Goal: Task Accomplishment & Management: Manage account settings

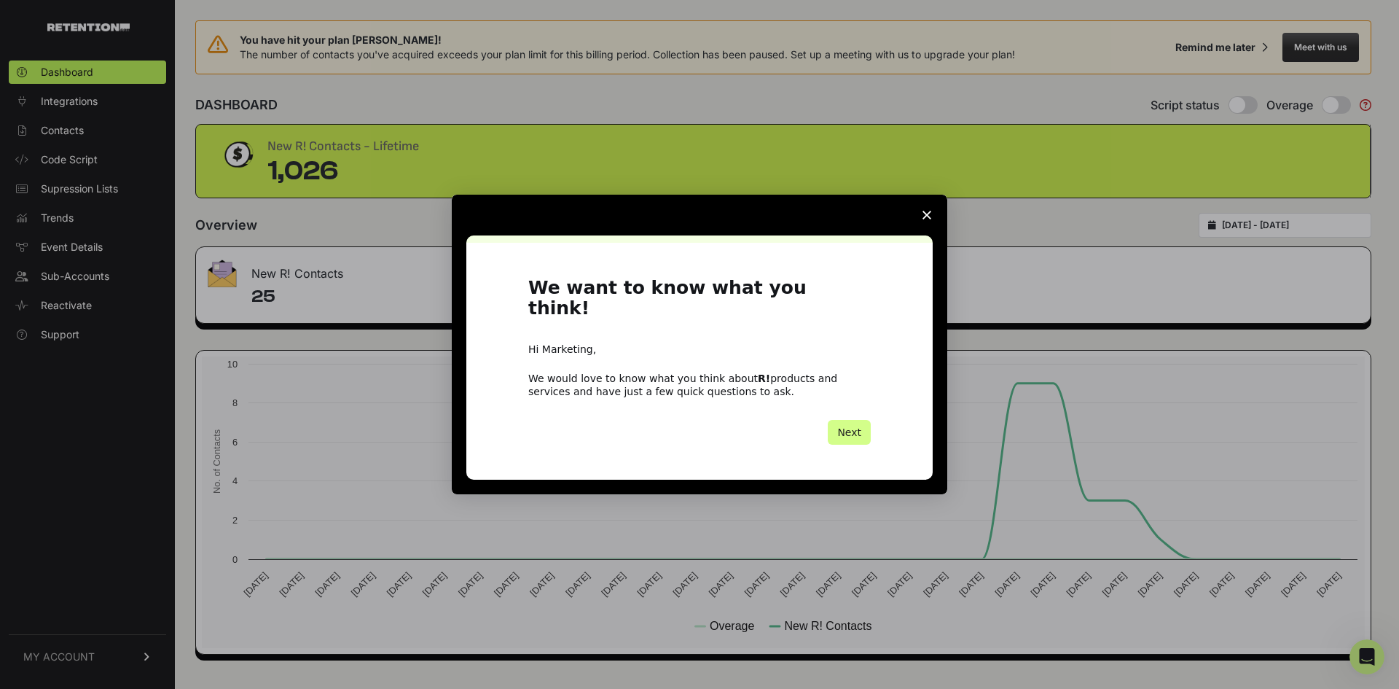
click at [923, 219] on icon "Close survey" at bounding box center [927, 215] width 9 height 9
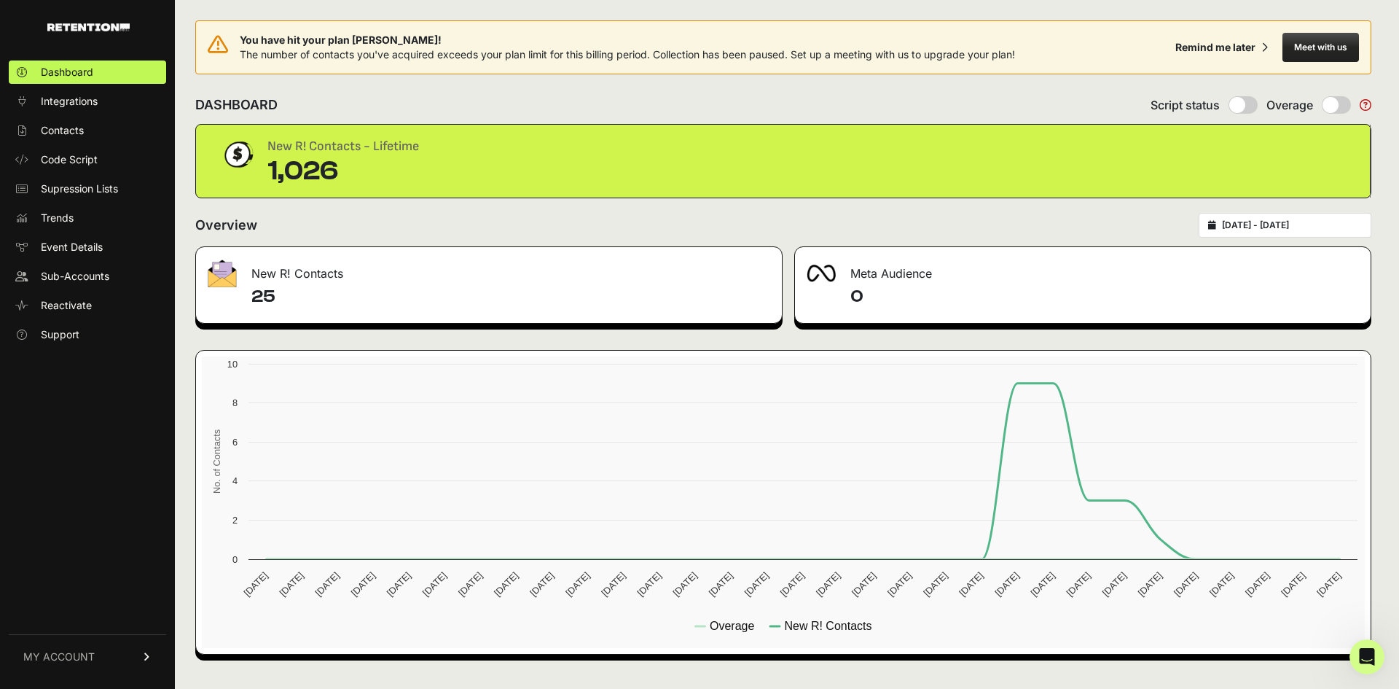
click at [1265, 232] on div "2025-08-25 - 2025-09-24" at bounding box center [1285, 225] width 173 height 25
click at [81, 137] on span "Contacts" at bounding box center [62, 130] width 43 height 15
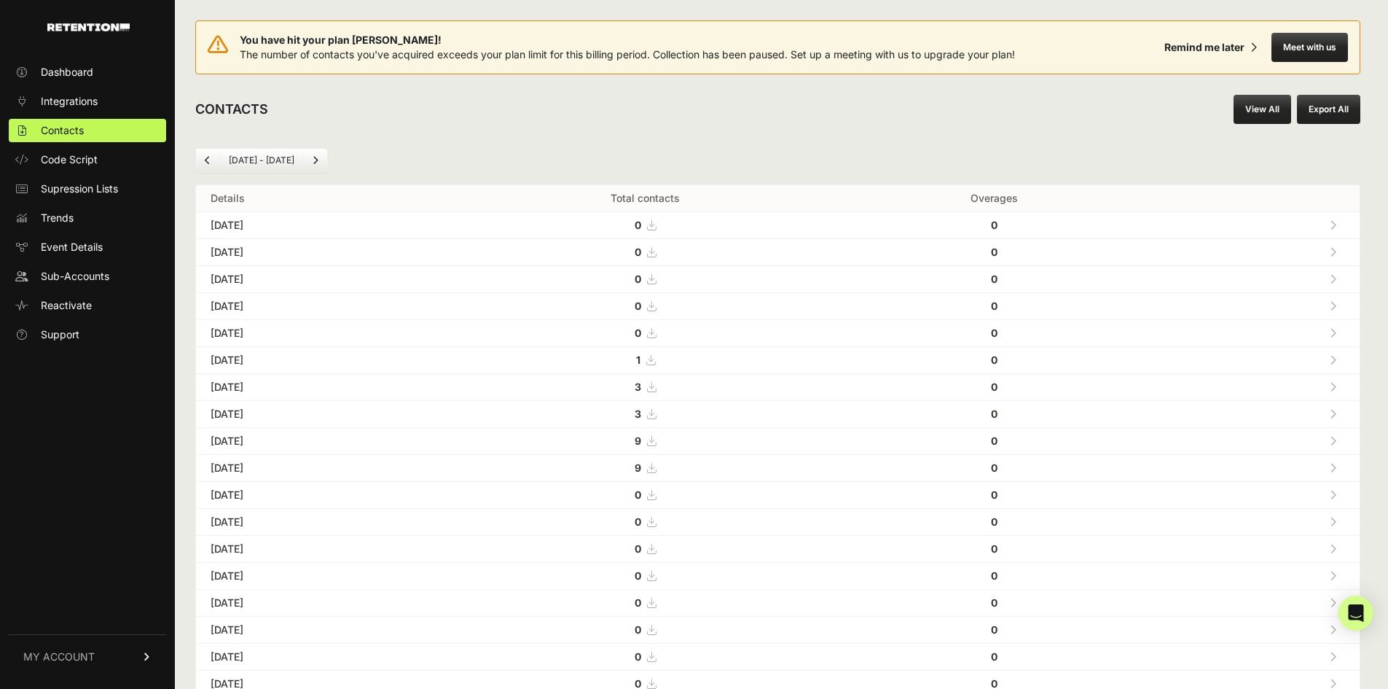
click at [1268, 110] on link "View All" at bounding box center [1263, 109] width 58 height 29
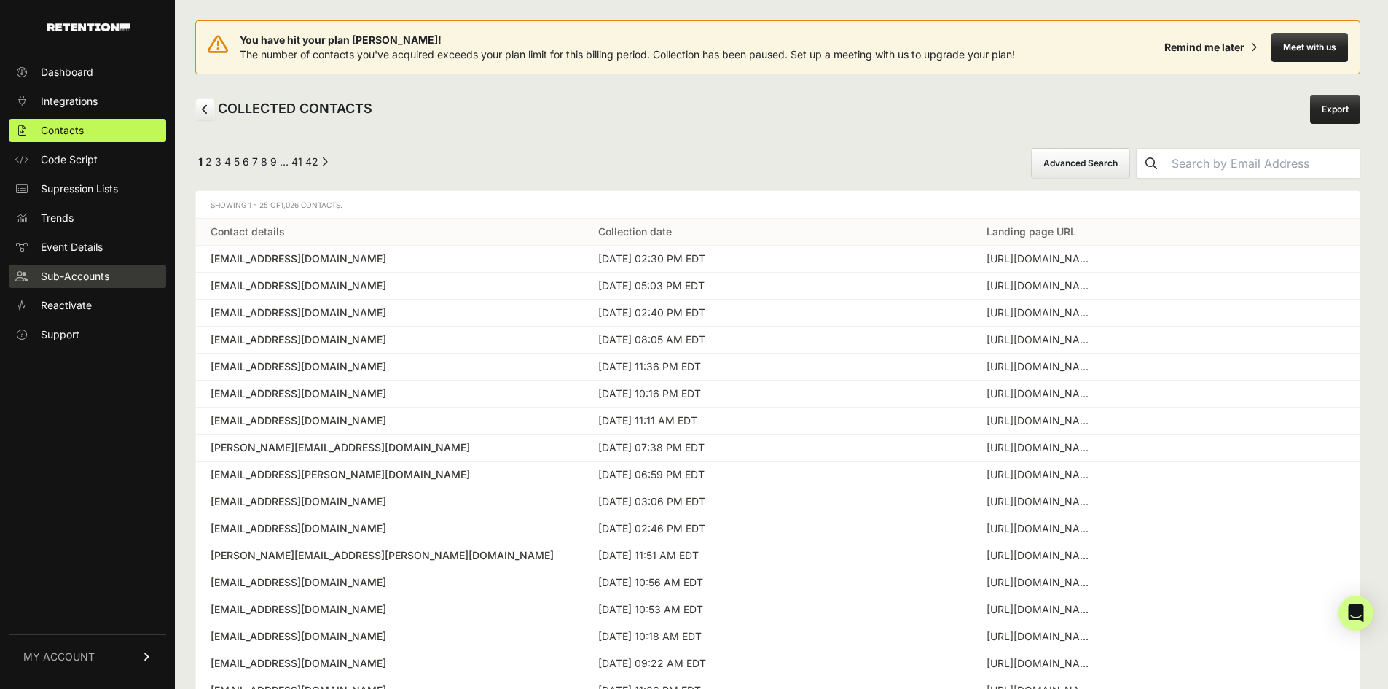
click at [52, 281] on span "Sub-Accounts" at bounding box center [75, 276] width 69 height 15
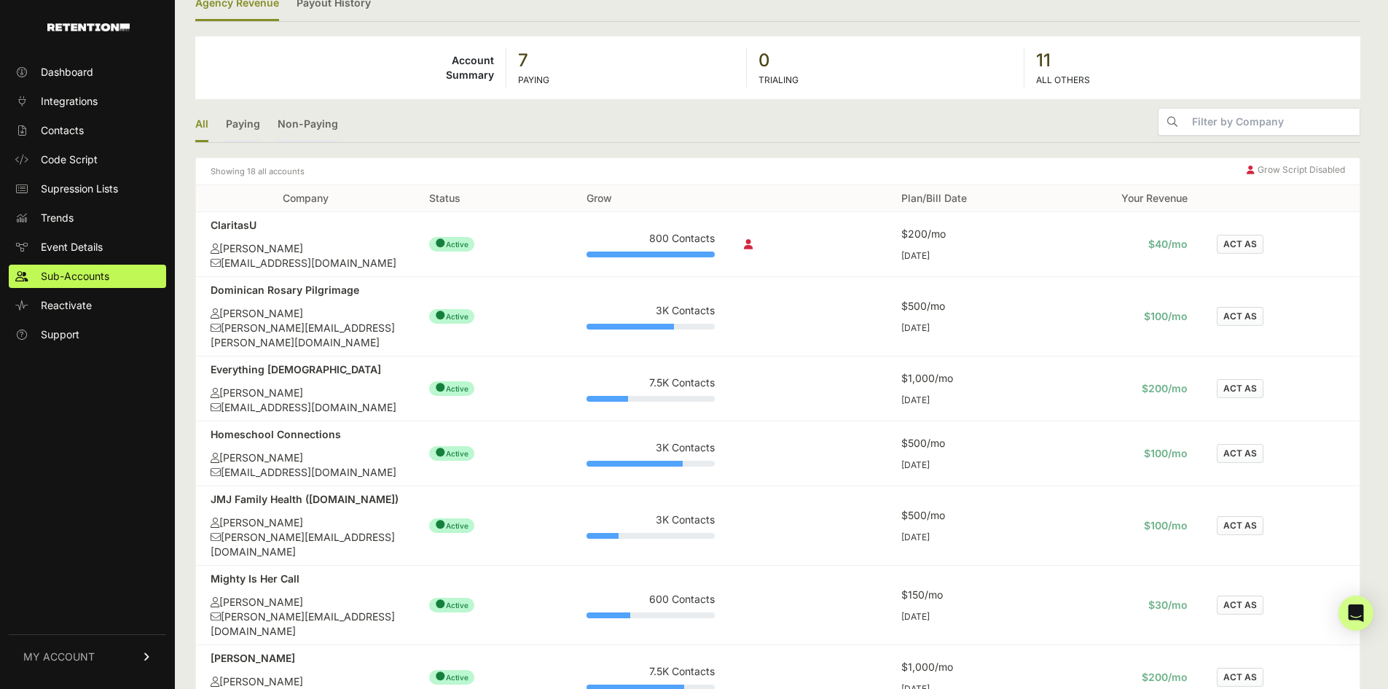
scroll to position [219, 0]
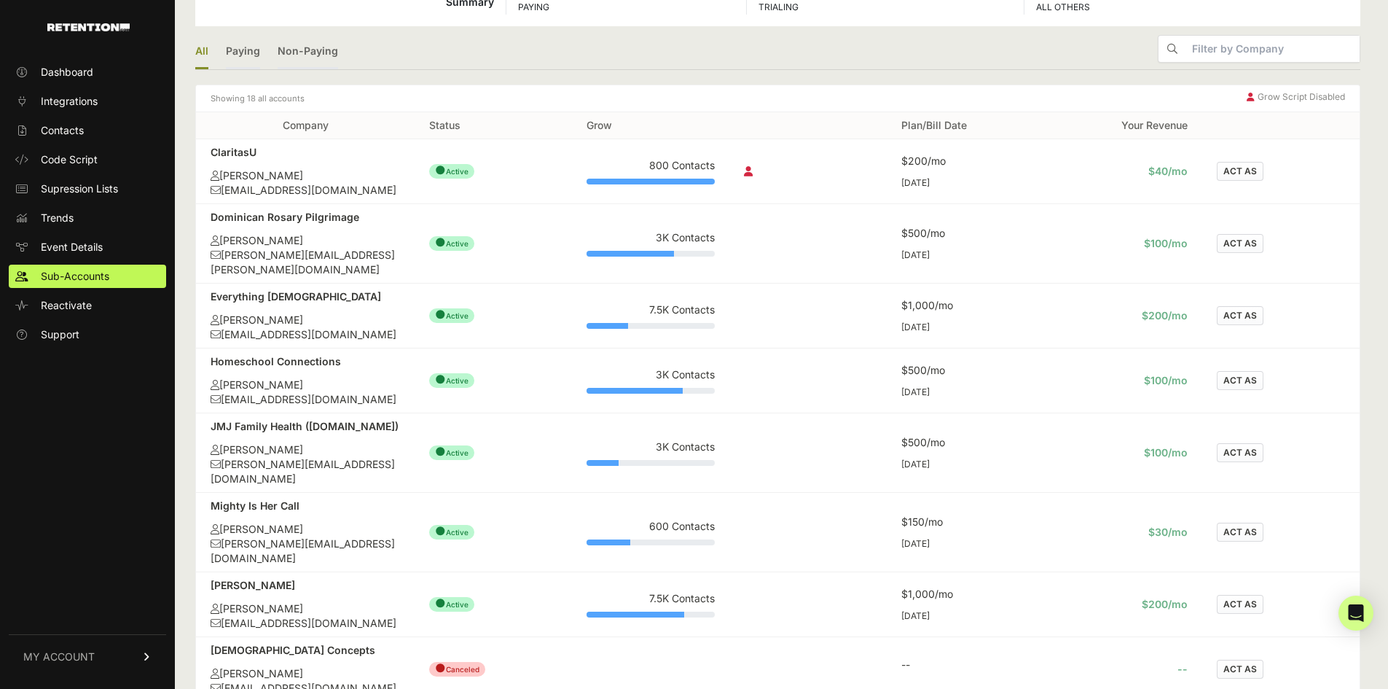
click at [1235, 306] on button "ACT AS" at bounding box center [1240, 315] width 47 height 19
